Goal: Task Accomplishment & Management: Use online tool/utility

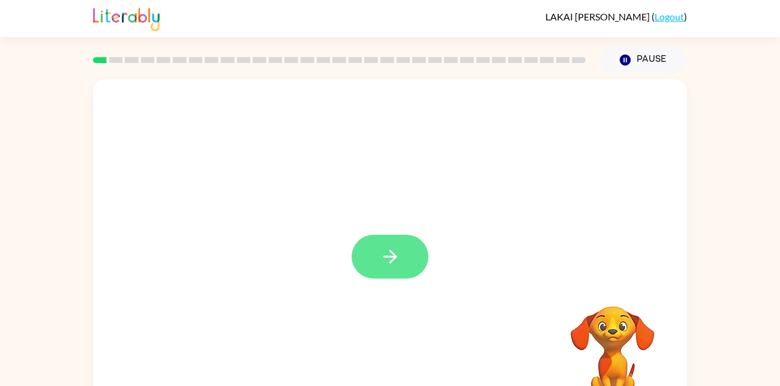
click at [386, 259] on icon "button" at bounding box center [390, 256] width 21 height 21
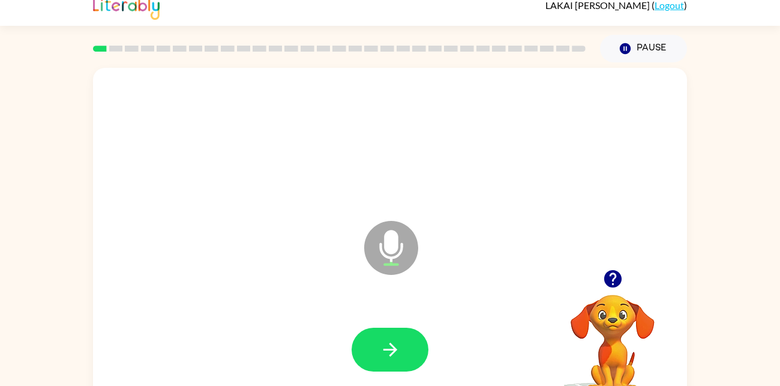
scroll to position [30, 0]
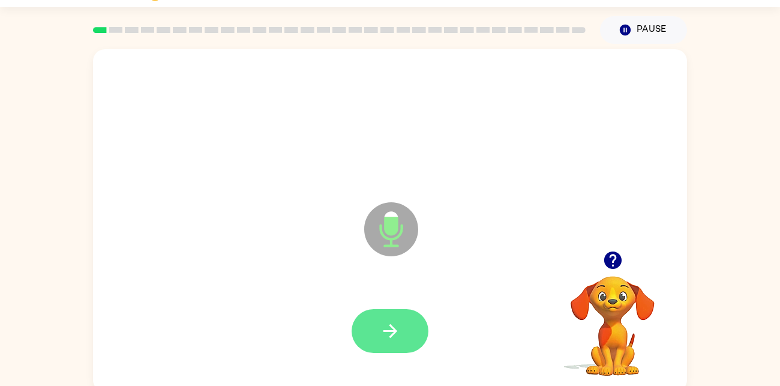
click at [381, 342] on button "button" at bounding box center [390, 331] width 77 height 44
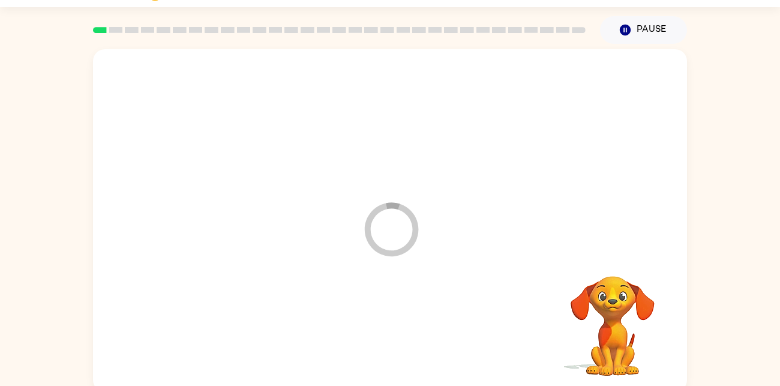
click at [385, 333] on div at bounding box center [390, 331] width 570 height 98
click at [424, 335] on div "Your browser must support playing .mp4 files to use Literably. Please try using…" at bounding box center [390, 220] width 594 height 343
click at [422, 335] on div "Your browser must support playing .mp4 files to use Literably. Please try using…" at bounding box center [390, 220] width 594 height 343
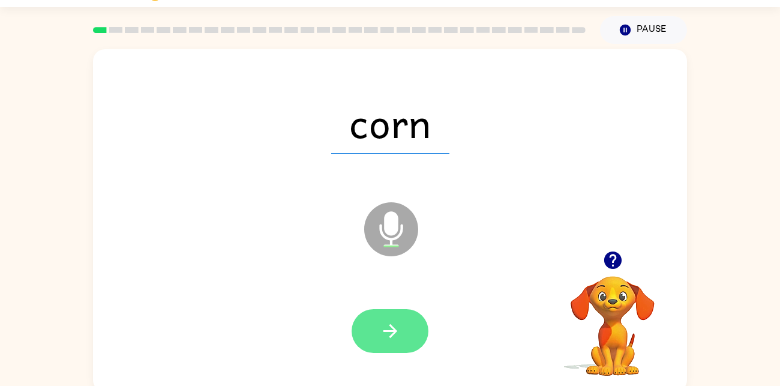
click at [389, 330] on icon "button" at bounding box center [390, 330] width 21 height 21
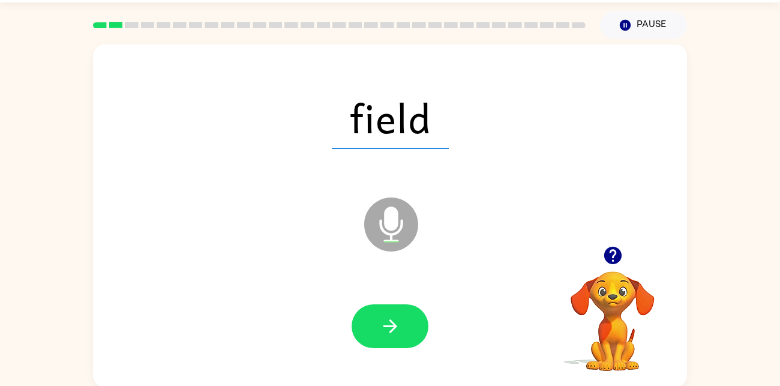
scroll to position [36, 0]
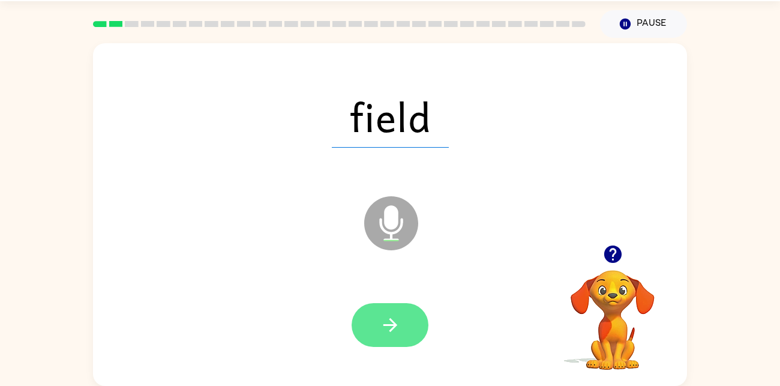
click at [394, 344] on button "button" at bounding box center [390, 325] width 77 height 44
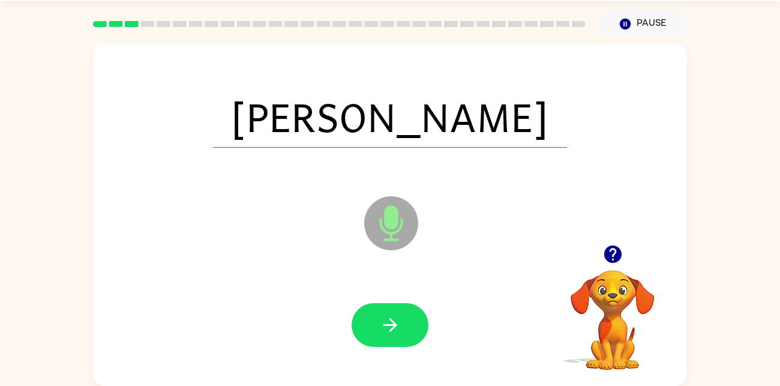
click at [425, 359] on div at bounding box center [390, 325] width 570 height 98
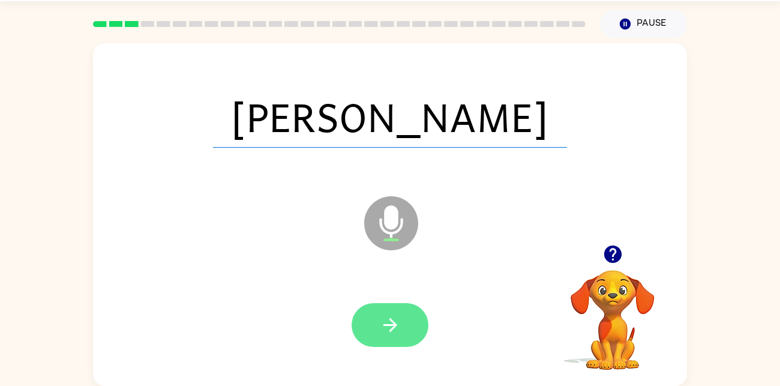
click at [406, 320] on button "button" at bounding box center [390, 325] width 77 height 44
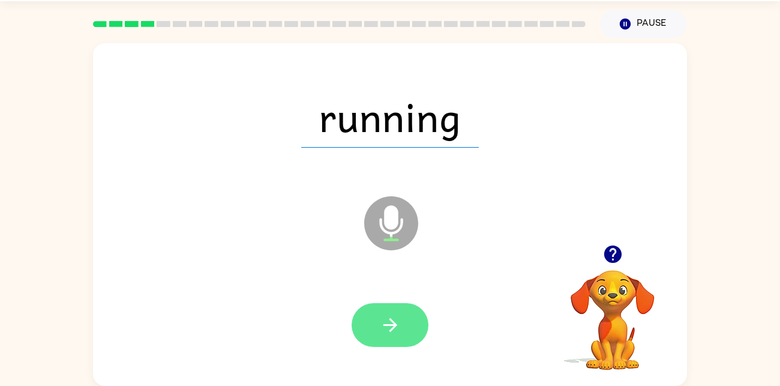
click at [398, 305] on button "button" at bounding box center [390, 325] width 77 height 44
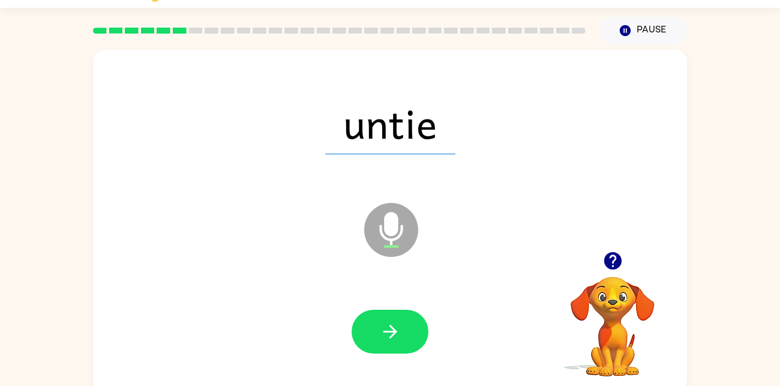
scroll to position [27, 0]
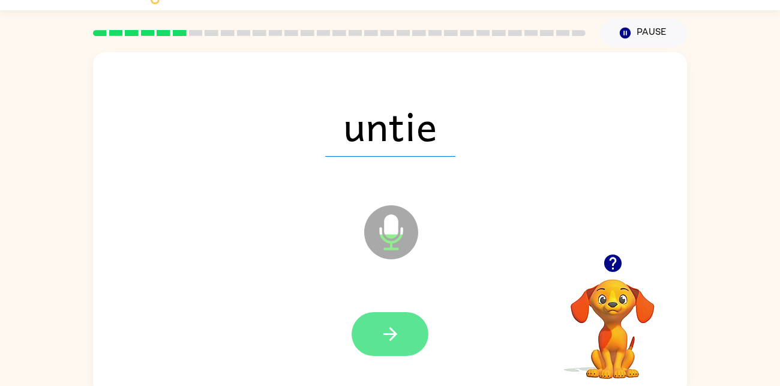
click at [401, 328] on button "button" at bounding box center [390, 334] width 77 height 44
click at [385, 322] on button "button" at bounding box center [390, 334] width 77 height 44
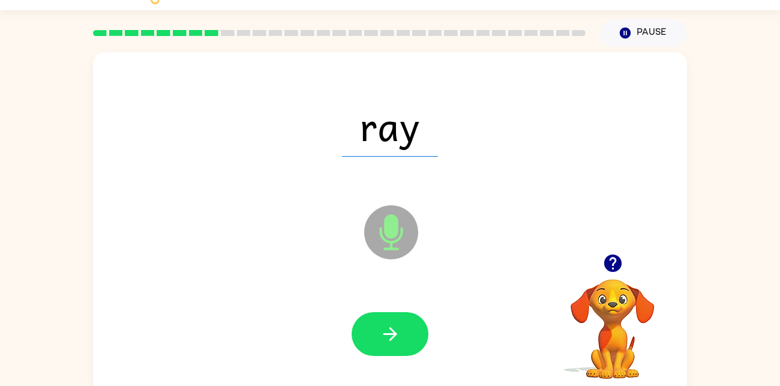
click at [354, 292] on div at bounding box center [390, 334] width 570 height 98
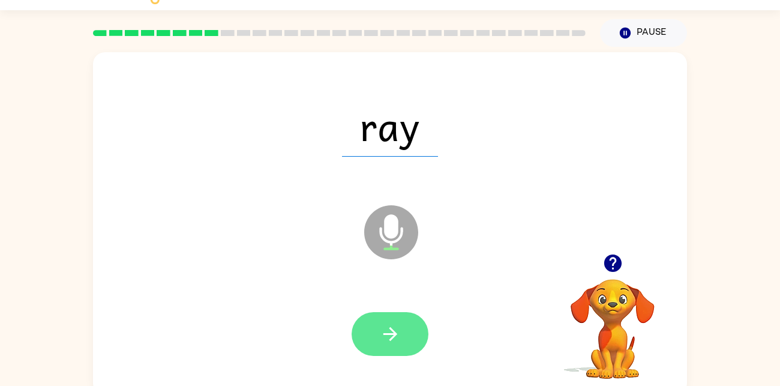
click at [397, 331] on icon "button" at bounding box center [390, 333] width 21 height 21
click at [394, 329] on icon "button" at bounding box center [390, 333] width 21 height 21
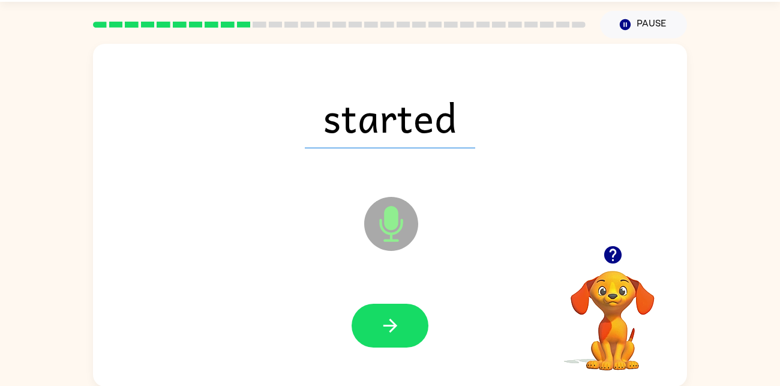
scroll to position [36, 0]
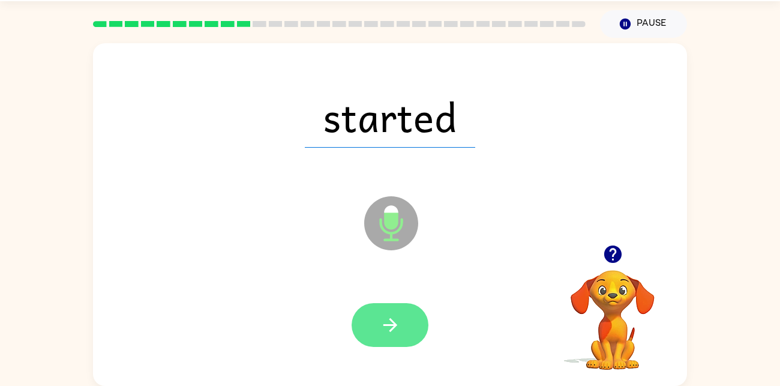
click at [383, 313] on button "button" at bounding box center [390, 325] width 77 height 44
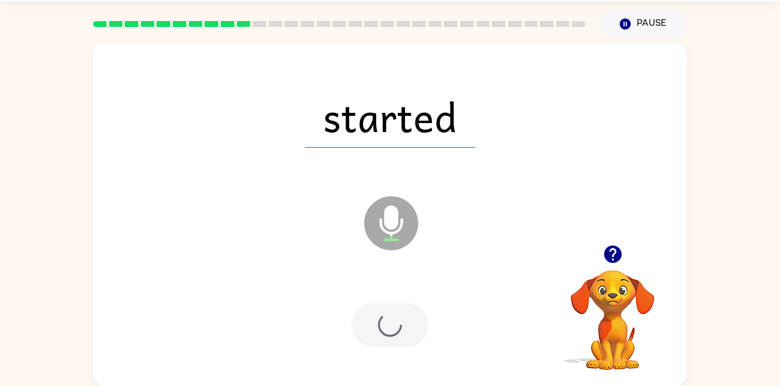
click at [414, 331] on div at bounding box center [390, 325] width 77 height 44
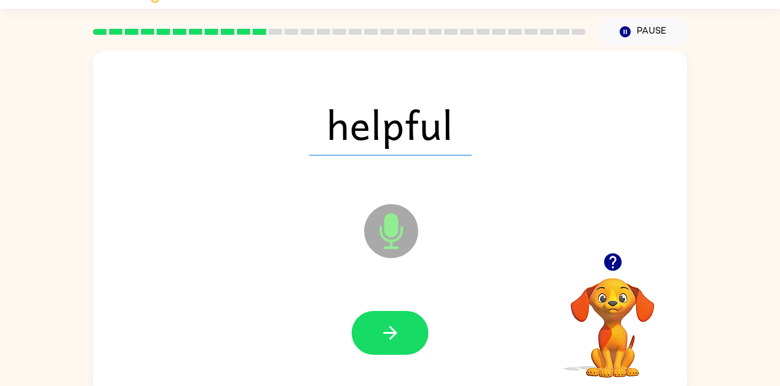
scroll to position [26, 0]
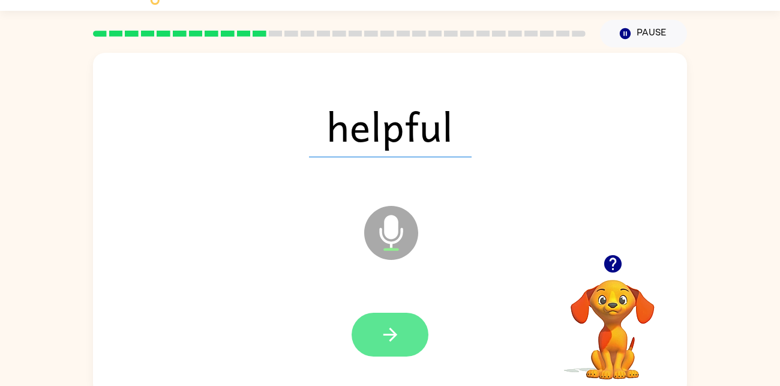
click at [419, 339] on button "button" at bounding box center [390, 335] width 77 height 44
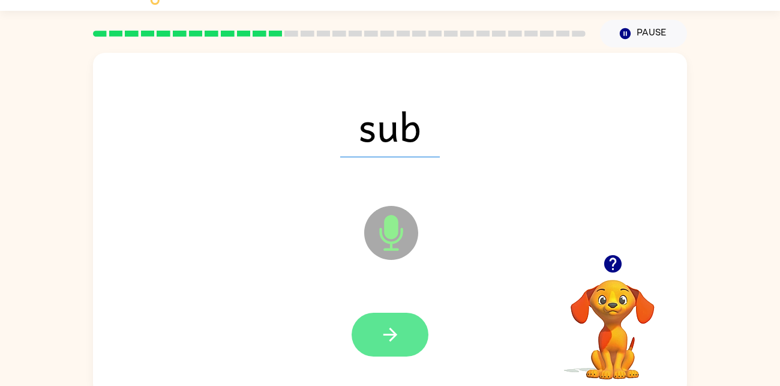
click at [396, 325] on icon "button" at bounding box center [390, 334] width 21 height 21
click at [384, 322] on button "button" at bounding box center [390, 335] width 77 height 44
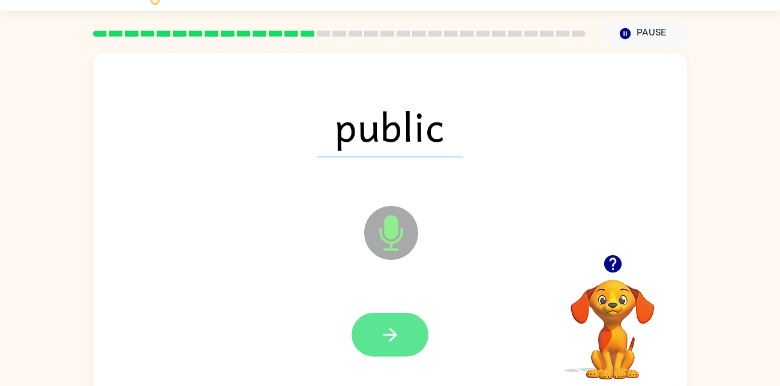
click at [399, 341] on icon "button" at bounding box center [390, 334] width 21 height 21
click at [389, 350] on button "button" at bounding box center [390, 335] width 77 height 44
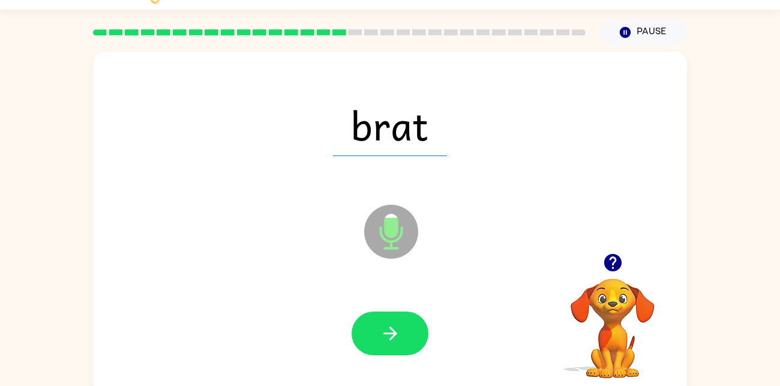
scroll to position [29, 0]
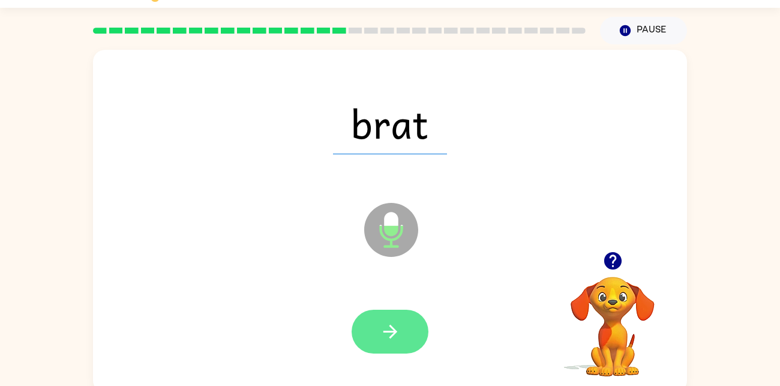
click at [374, 313] on button "button" at bounding box center [390, 332] width 77 height 44
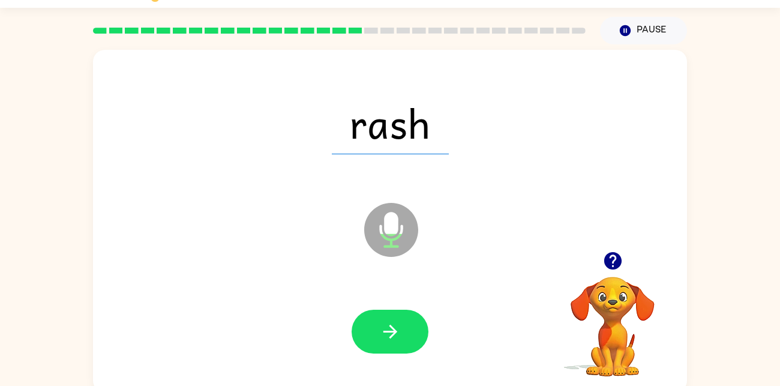
scroll to position [36, 0]
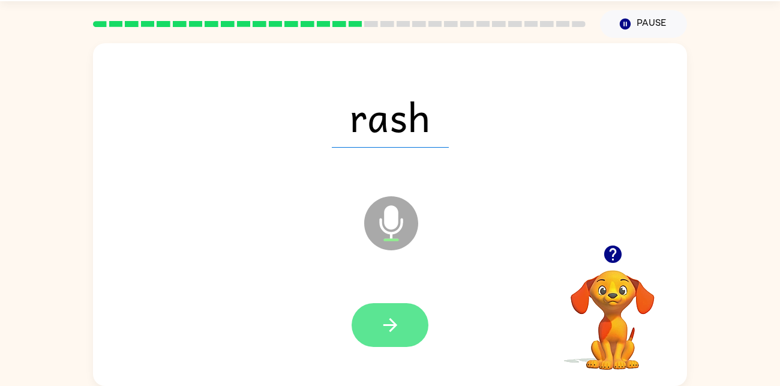
click at [388, 323] on icon "button" at bounding box center [390, 324] width 21 height 21
click at [388, 320] on icon "button" at bounding box center [390, 324] width 21 height 21
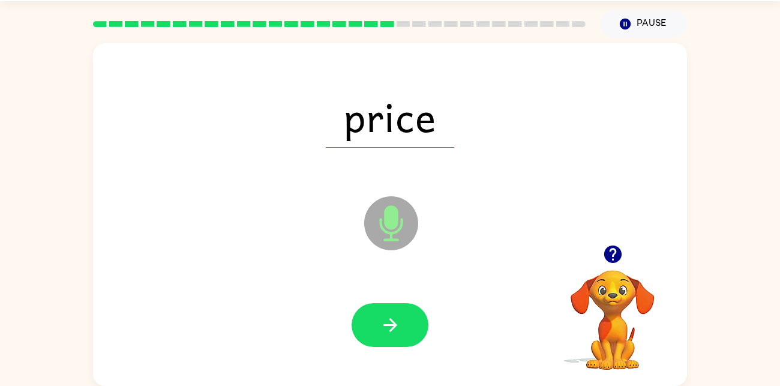
click at [390, 293] on div at bounding box center [390, 325] width 570 height 98
click at [410, 320] on button "button" at bounding box center [390, 325] width 77 height 44
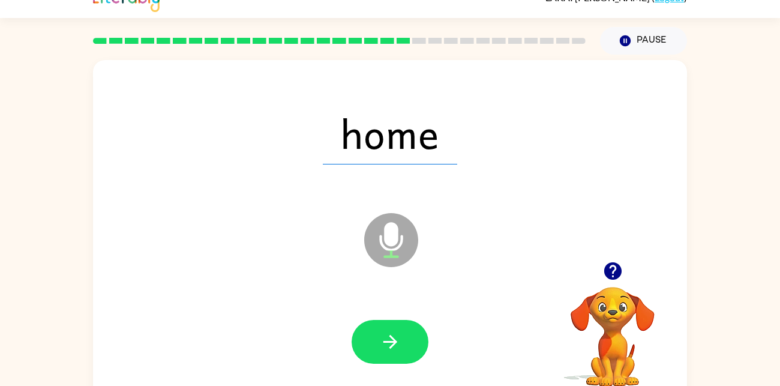
scroll to position [17, 0]
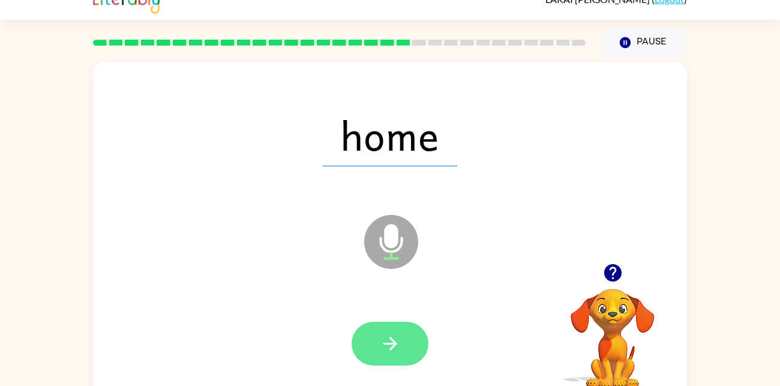
click at [375, 328] on button "button" at bounding box center [390, 344] width 77 height 44
click at [399, 352] on div at bounding box center [390, 344] width 77 height 44
click at [411, 355] on button "button" at bounding box center [390, 344] width 77 height 44
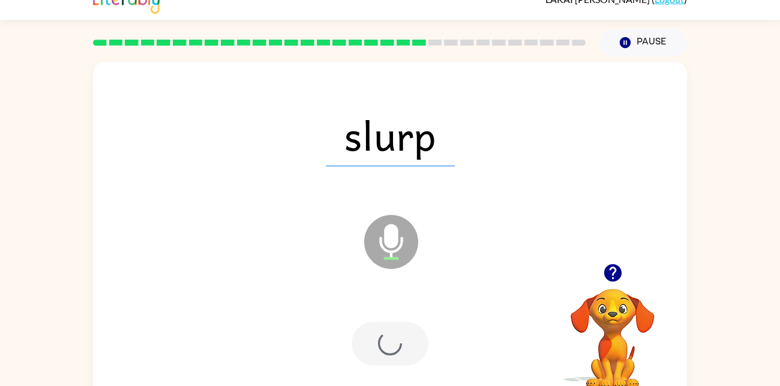
click at [379, 354] on div at bounding box center [390, 344] width 77 height 44
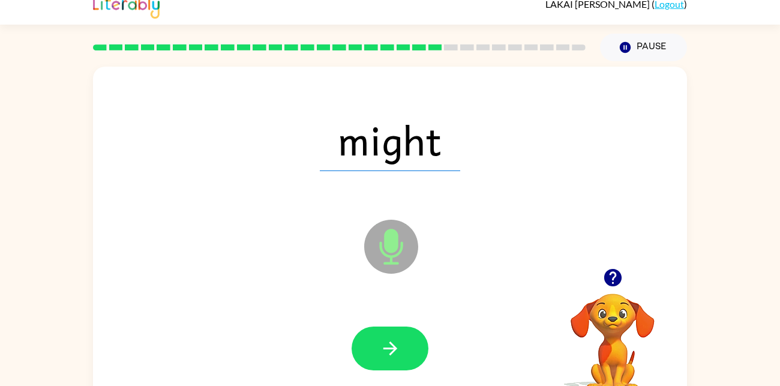
scroll to position [11, 0]
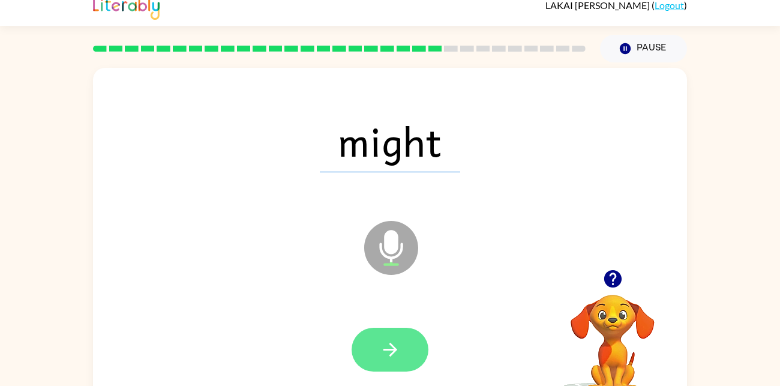
click at [398, 356] on icon "button" at bounding box center [390, 349] width 21 height 21
click at [380, 359] on icon "button" at bounding box center [390, 349] width 21 height 21
click at [385, 342] on icon "button" at bounding box center [390, 349] width 21 height 21
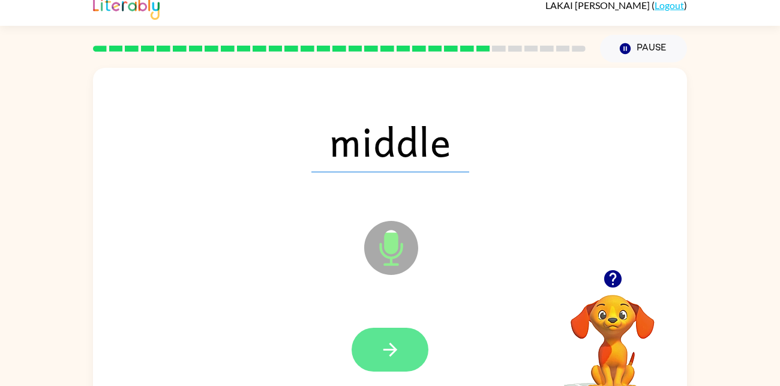
click at [409, 344] on button "button" at bounding box center [390, 350] width 77 height 44
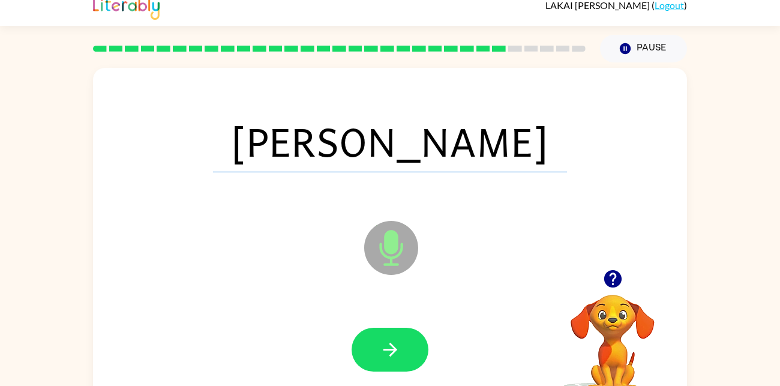
scroll to position [0, 0]
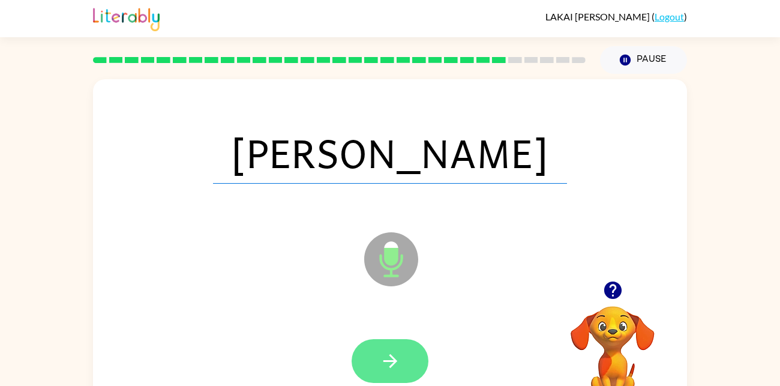
click at [380, 359] on icon "button" at bounding box center [390, 360] width 21 height 21
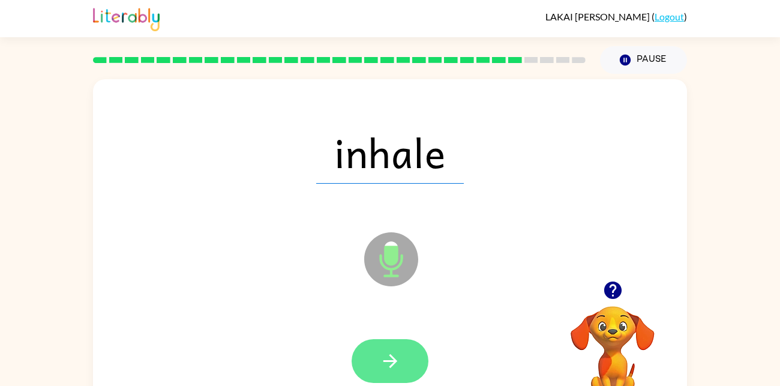
click at [397, 364] on icon "button" at bounding box center [390, 360] width 21 height 21
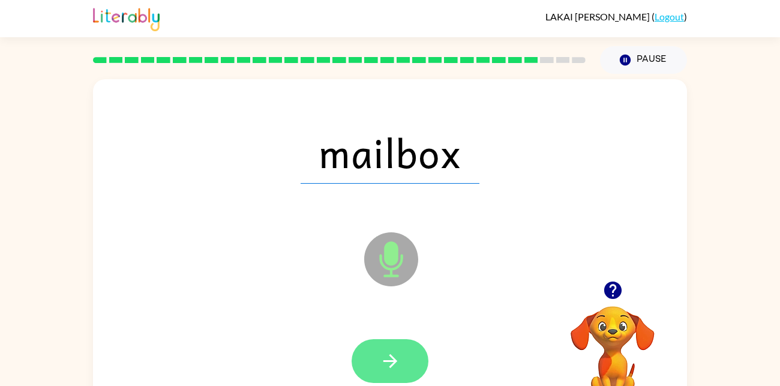
click at [371, 355] on button "button" at bounding box center [390, 361] width 77 height 44
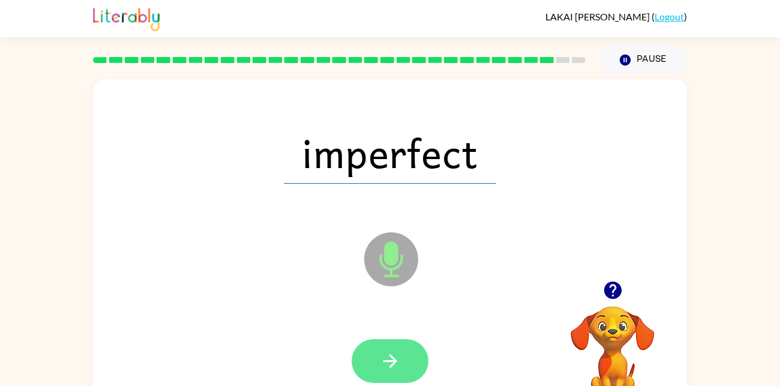
click at [373, 341] on button "button" at bounding box center [390, 361] width 77 height 44
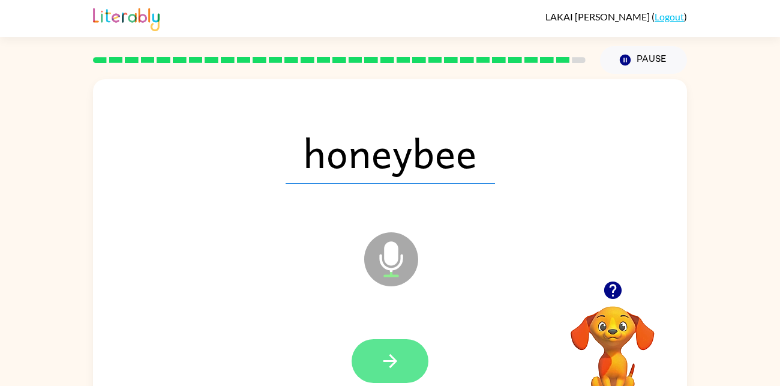
click at [393, 364] on icon "button" at bounding box center [390, 361] width 14 height 14
